Goal: Task Accomplishment & Management: Manage account settings

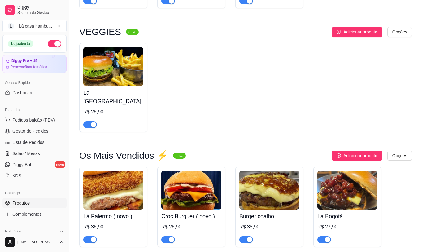
scroll to position [1178, 0]
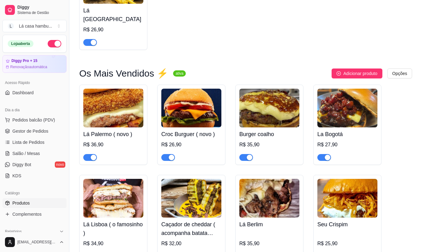
click at [179, 130] on h4 "Croc Burguer ( novo )" at bounding box center [191, 134] width 60 height 9
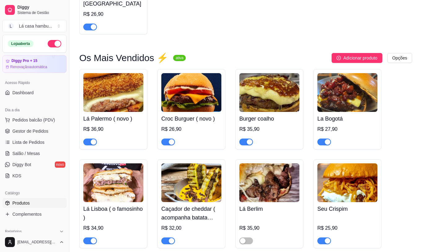
scroll to position [1209, 0]
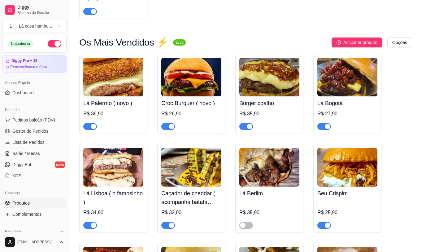
click at [261, 101] on h4 "Burger coalho" at bounding box center [270, 103] width 60 height 9
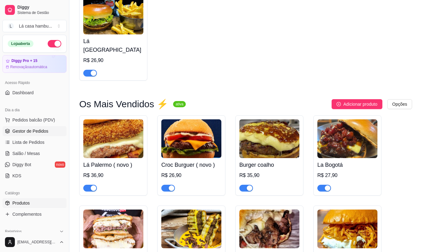
scroll to position [1147, 0]
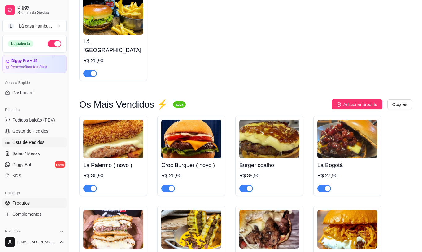
click at [18, 143] on span "Lista de Pedidos" at bounding box center [28, 142] width 32 height 6
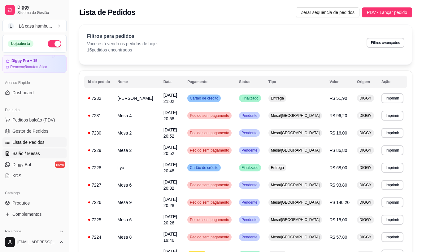
click at [24, 154] on span "Salão / Mesas" at bounding box center [26, 153] width 28 height 6
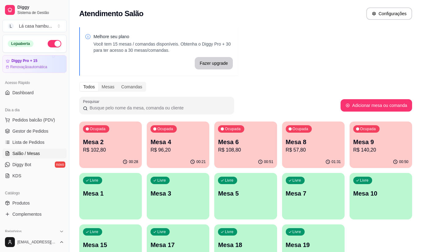
click at [317, 143] on p "Mesa 8" at bounding box center [313, 142] width 55 height 9
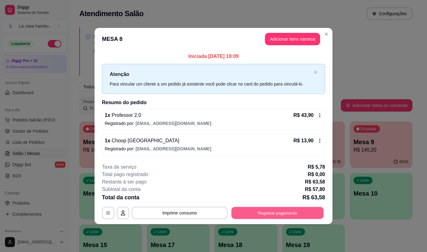
click at [264, 213] on button "Registrar pagamento" at bounding box center [277, 213] width 92 height 12
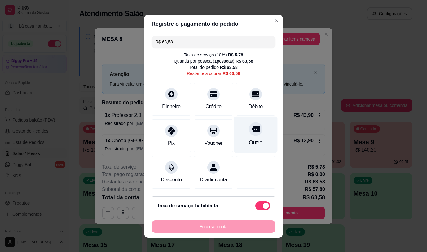
click at [249, 132] on div at bounding box center [256, 129] width 14 height 14
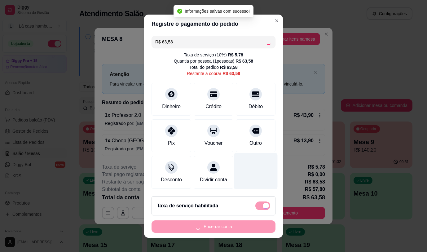
type input "R$ 0,00"
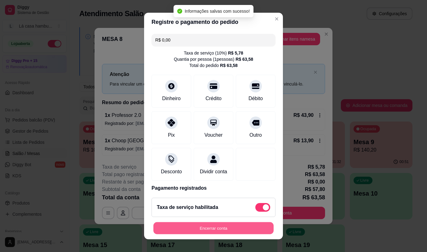
click at [224, 228] on button "Encerrar conta" at bounding box center [213, 228] width 120 height 12
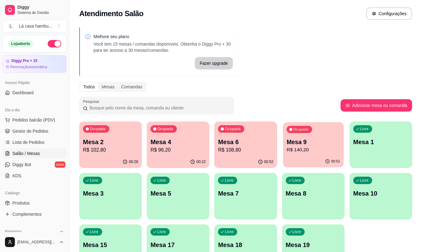
click at [326, 143] on p "Mesa 9" at bounding box center [314, 142] width 54 height 8
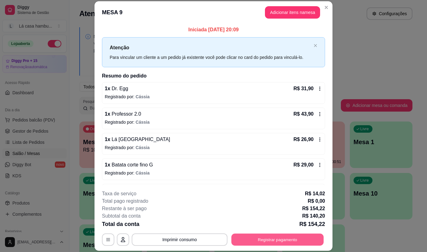
click at [279, 239] on button "Registrar pagamento" at bounding box center [277, 240] width 92 height 12
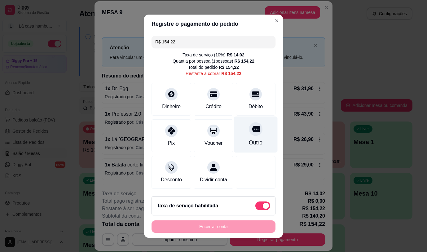
click at [249, 132] on div at bounding box center [256, 129] width 14 height 14
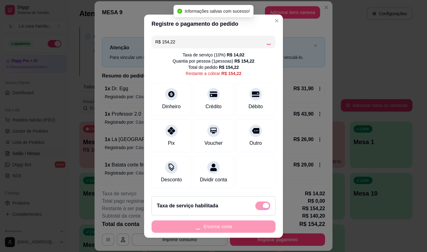
type input "R$ 0,00"
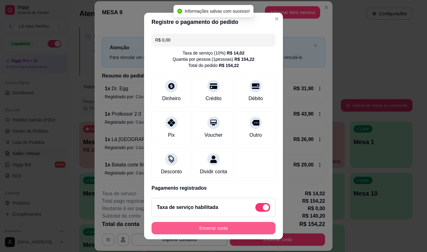
click at [240, 224] on button "Encerrar conta" at bounding box center [214, 228] width 124 height 12
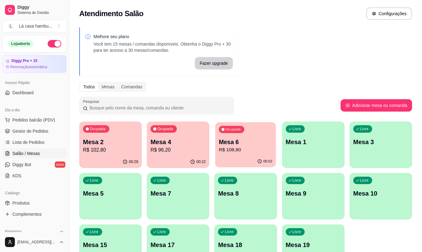
click at [240, 149] on p "R$ 108,80" at bounding box center [246, 149] width 54 height 7
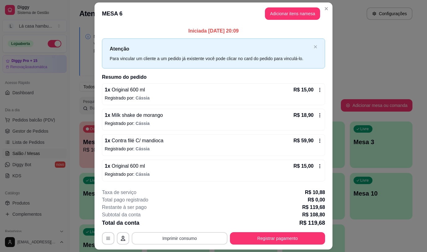
click at [198, 240] on button "Imprimir consumo" at bounding box center [180, 238] width 96 height 12
click at [187, 225] on button "IMPRESSORA" at bounding box center [179, 224] width 45 height 10
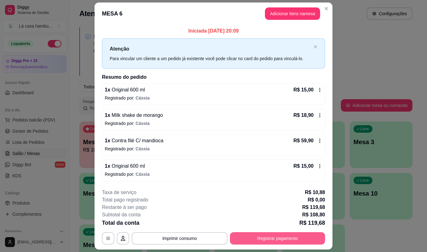
click at [284, 235] on button "Registrar pagamento" at bounding box center [277, 238] width 95 height 12
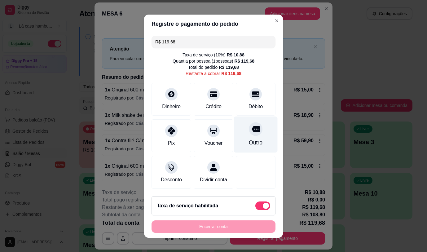
drag, startPoint x: 248, startPoint y: 125, endPoint x: 253, endPoint y: 130, distance: 7.7
click at [252, 126] on icon at bounding box center [256, 129] width 8 height 6
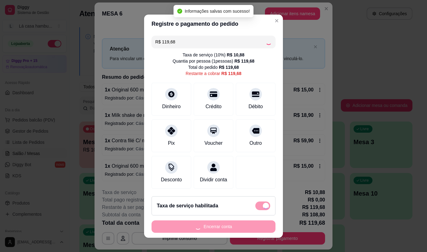
type input "R$ 0,00"
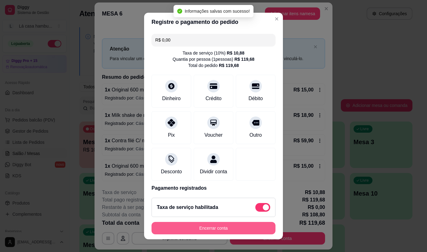
click at [228, 226] on button "Encerrar conta" at bounding box center [214, 228] width 124 height 12
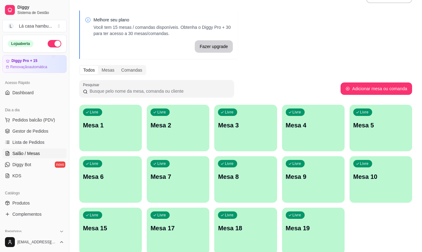
scroll to position [31, 0]
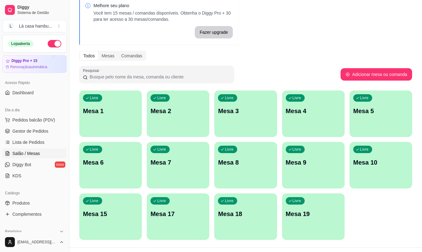
click at [177, 201] on div "Livre Mesa 17" at bounding box center [178, 212] width 63 height 39
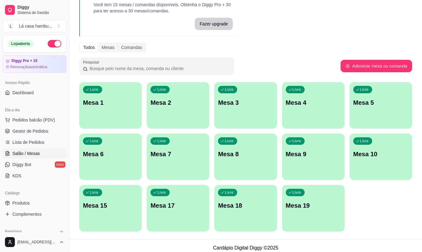
scroll to position [44, 0]
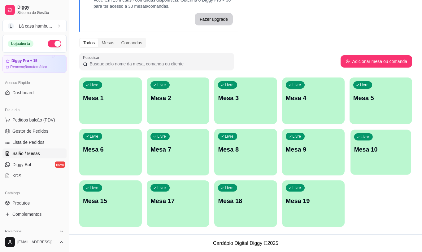
click at [372, 142] on div "Livre Mesa 10" at bounding box center [381, 149] width 61 height 38
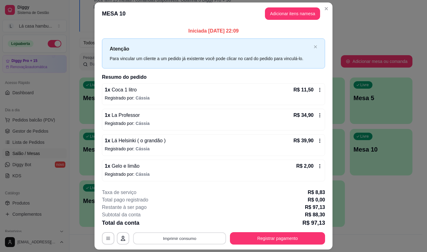
click at [168, 240] on button "Imprimir consumo" at bounding box center [179, 238] width 93 height 12
click at [184, 222] on button "IMPRESSORA" at bounding box center [179, 224] width 45 height 10
